Goal: Information Seeking & Learning: Learn about a topic

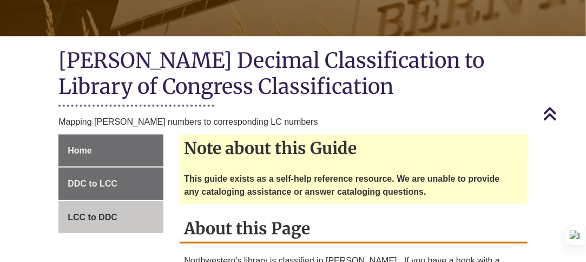
scroll to position [202, 0]
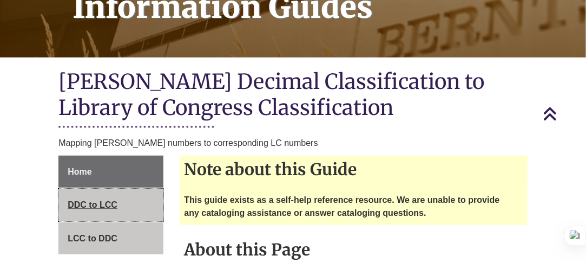
click at [109, 205] on span "DDC to LCC" at bounding box center [93, 204] width 50 height 9
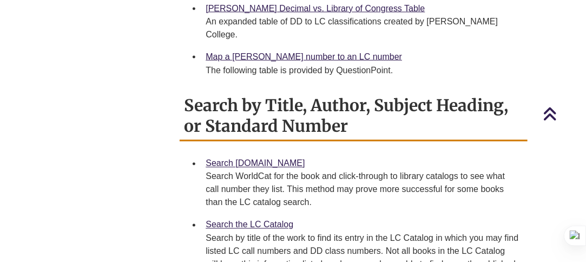
scroll to position [650, 0]
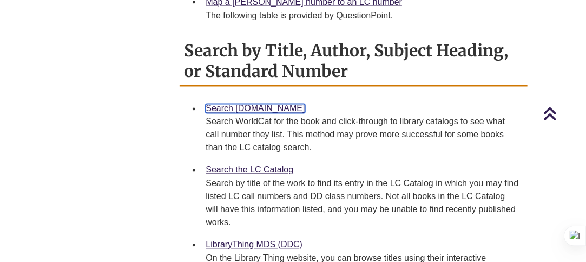
click at [268, 104] on link "Search [DOMAIN_NAME]" at bounding box center [255, 108] width 99 height 9
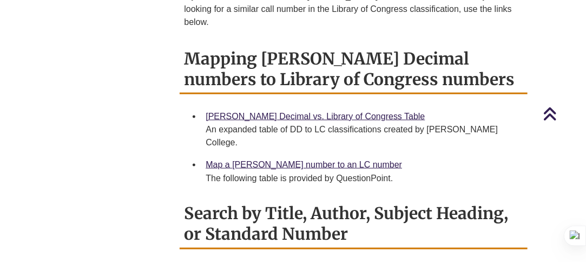
scroll to position [704, 0]
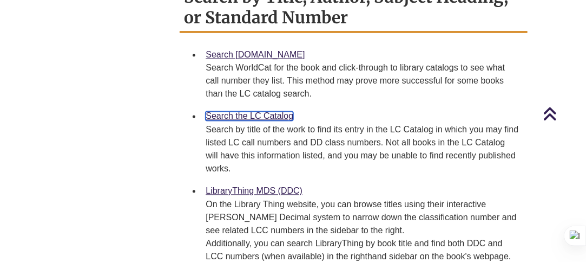
click at [266, 111] on link "Search the LC Catalog" at bounding box center [250, 115] width 88 height 9
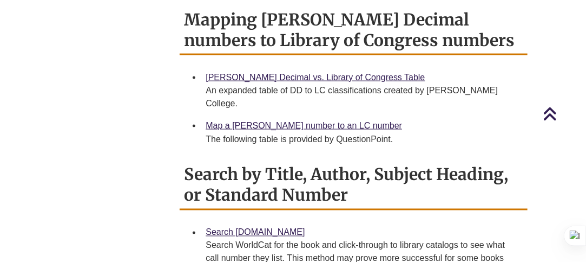
scroll to position [542, 0]
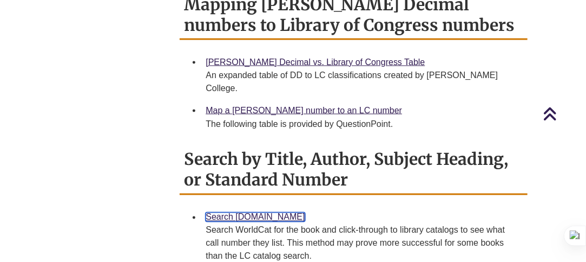
click at [246, 212] on link "Search [DOMAIN_NAME]" at bounding box center [255, 216] width 99 height 9
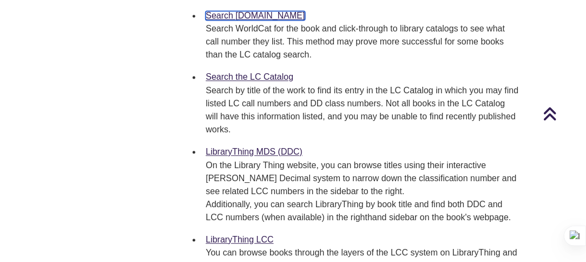
scroll to position [758, 0]
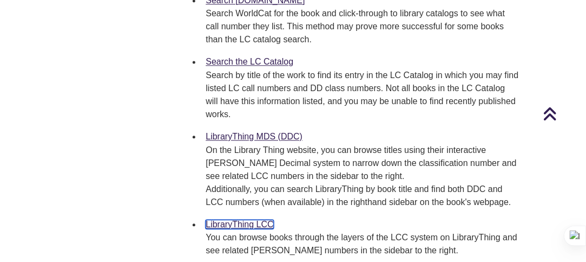
click at [257, 219] on link "LibraryThing LCC" at bounding box center [240, 223] width 68 height 9
